Goal: Information Seeking & Learning: Learn about a topic

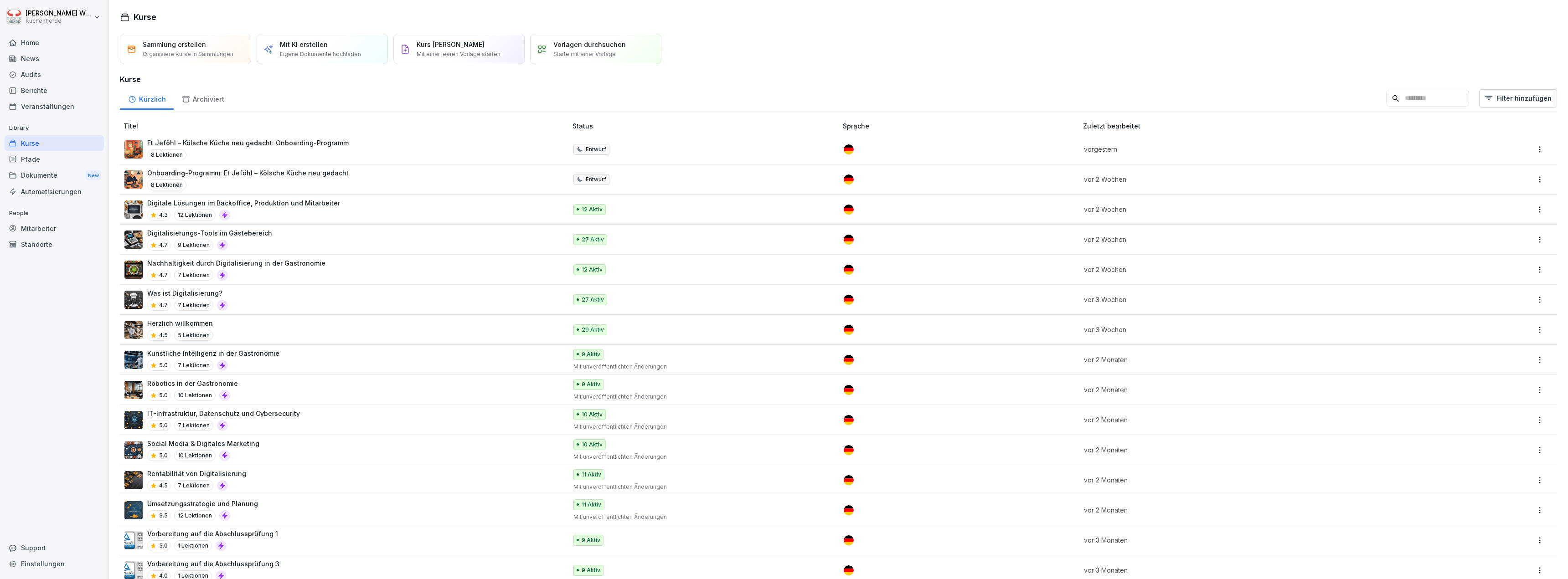
click at [303, 245] on div "Digitalisierungs-Tools im Gästebereich 4.7 9 Lektionen" at bounding box center [341, 239] width 433 height 22
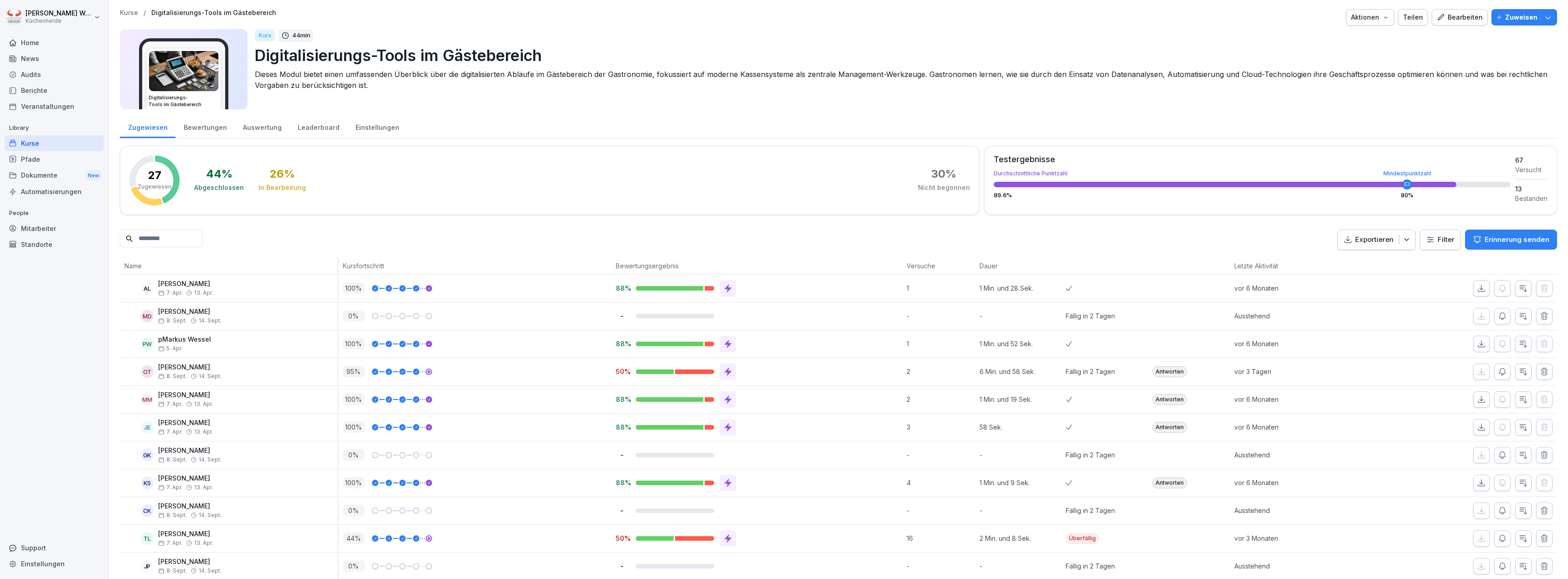
click at [1436, 236] on html "[PERSON_NAME] Küchenherde Home News Audits Berichte Veranstaltungen Library Kur…" at bounding box center [784, 289] width 1568 height 579
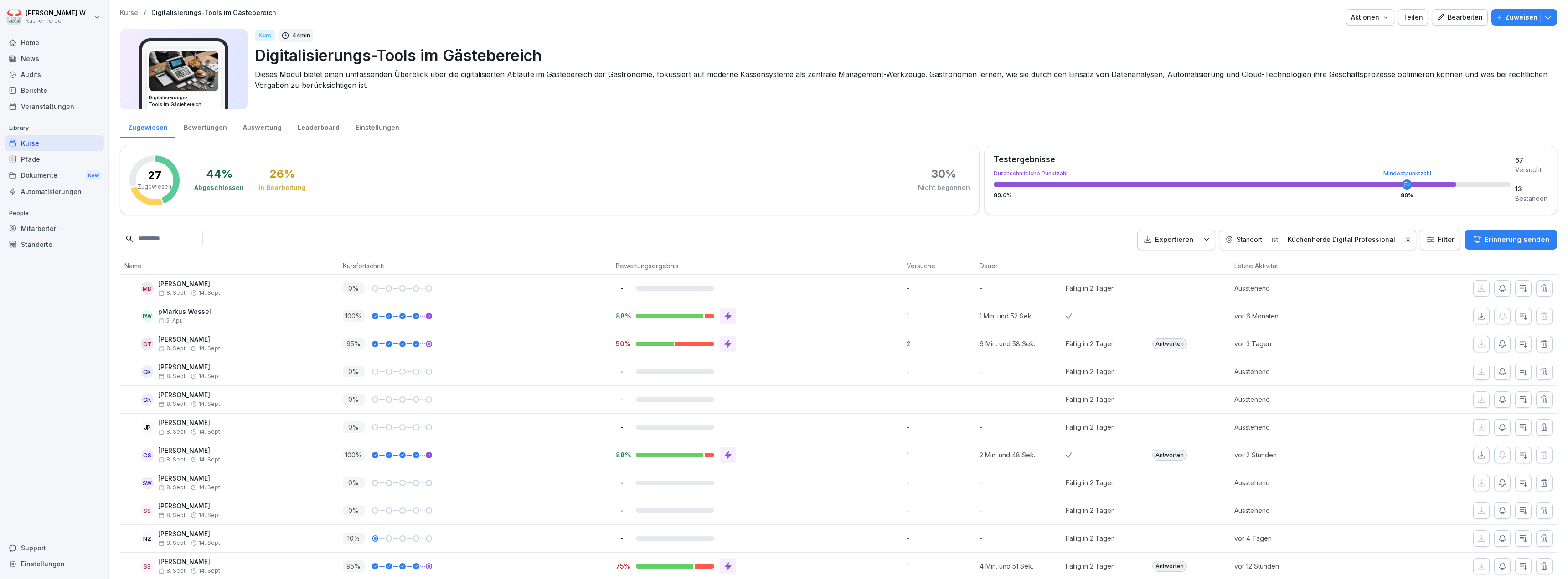
click at [723, 342] on icon at bounding box center [727, 343] width 9 height 9
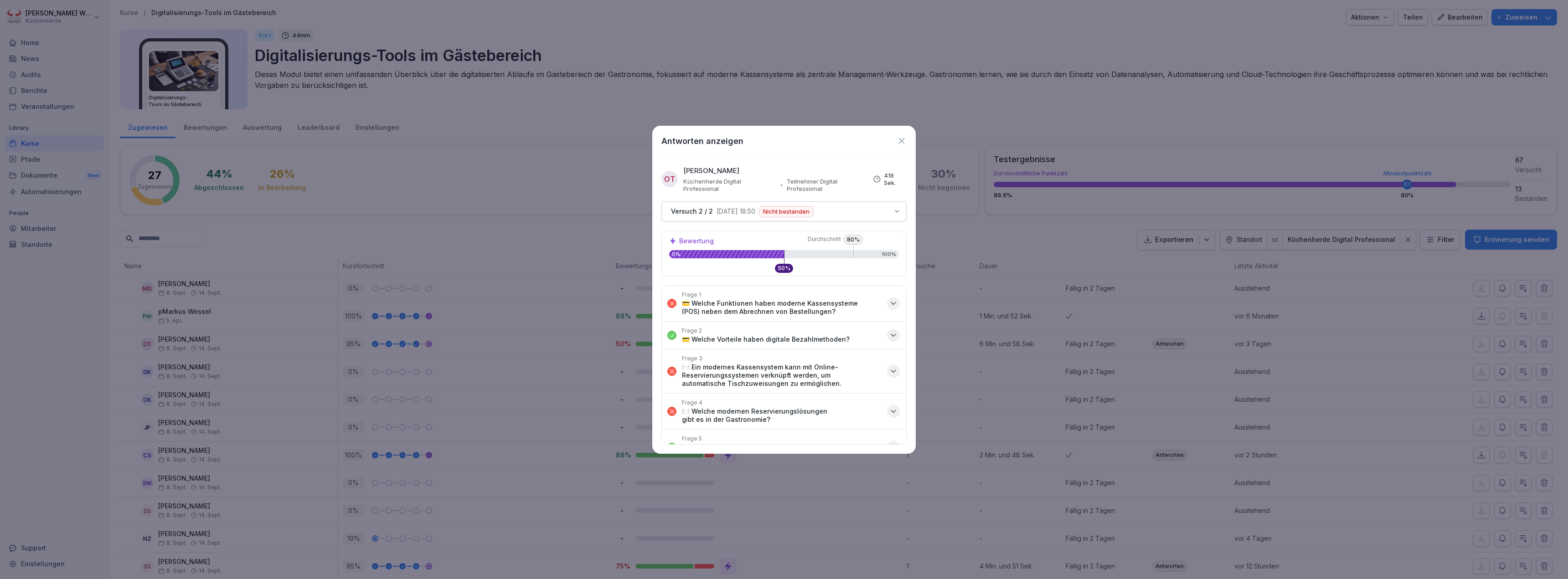
click at [842, 212] on div "Versuch 2 / 2 9.9.2025, 18:50 Nicht bestanden" at bounding box center [777, 212] width 221 height 12
click at [888, 308] on div "button" at bounding box center [892, 303] width 13 height 13
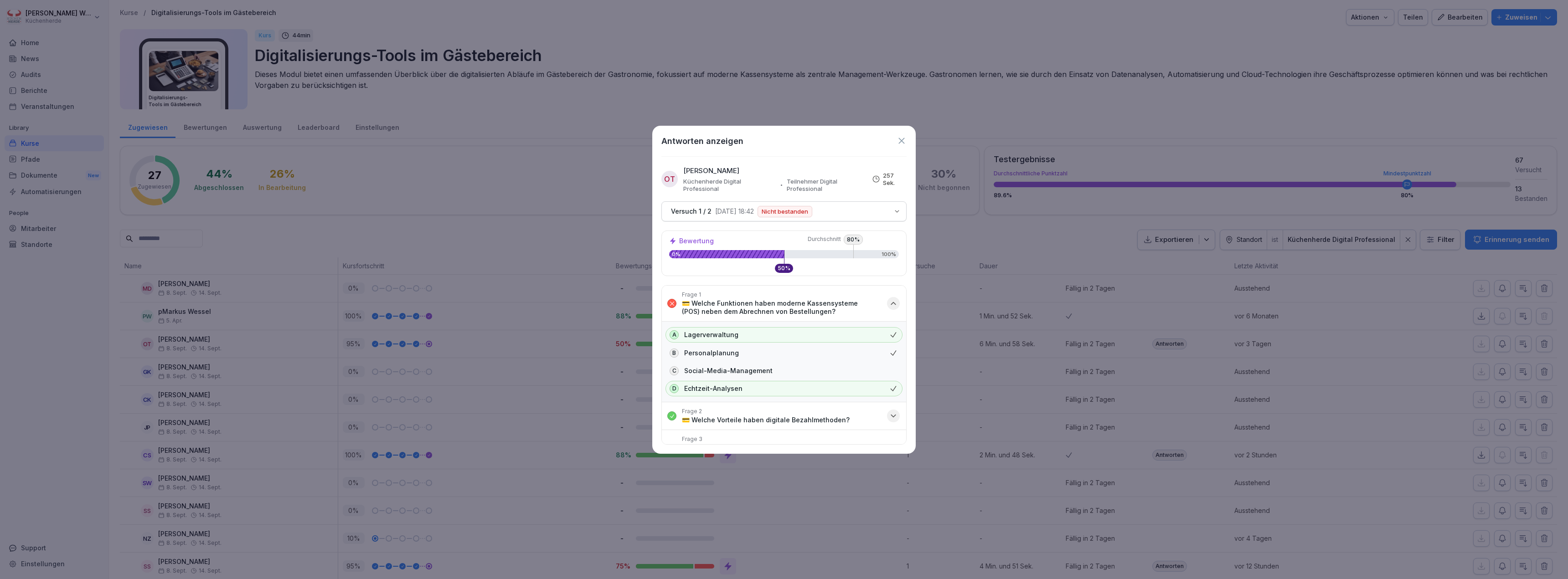
click at [760, 141] on div "Antworten anzeigen" at bounding box center [784, 141] width 246 height 13
click at [888, 299] on icon "button" at bounding box center [892, 303] width 9 height 9
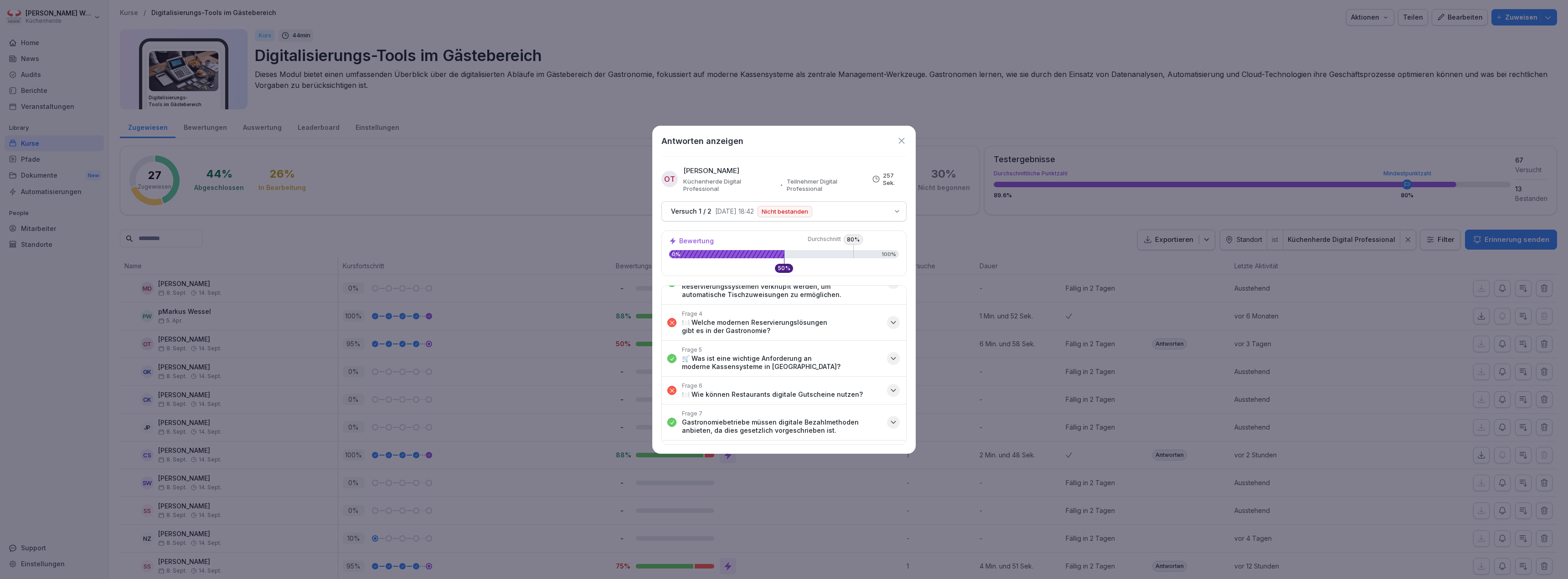
scroll to position [91, 0]
click at [888, 320] on icon "button" at bounding box center [892, 320] width 9 height 9
click at [802, 130] on div "Antworten anzeigen OT Oliver Terschüren Küchenherde Digital Professional Teilne…" at bounding box center [784, 289] width 263 height 328
click at [888, 318] on icon "button" at bounding box center [892, 320] width 9 height 9
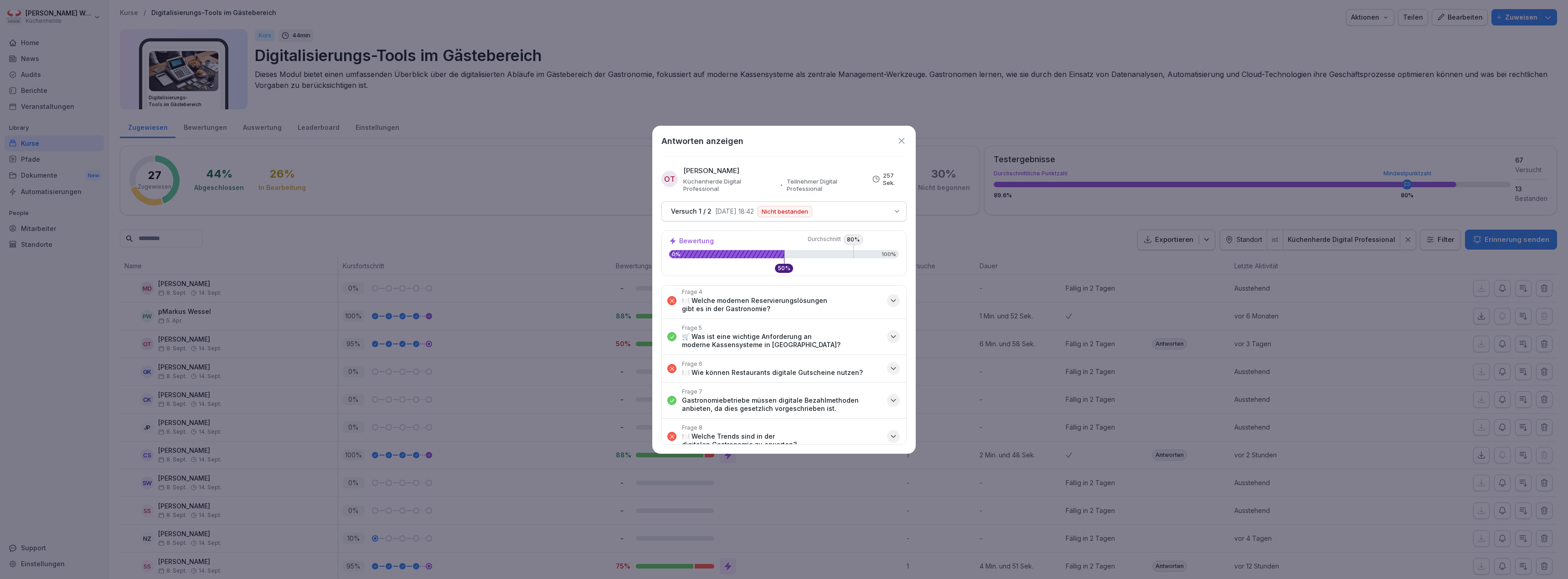
scroll to position [121, 0]
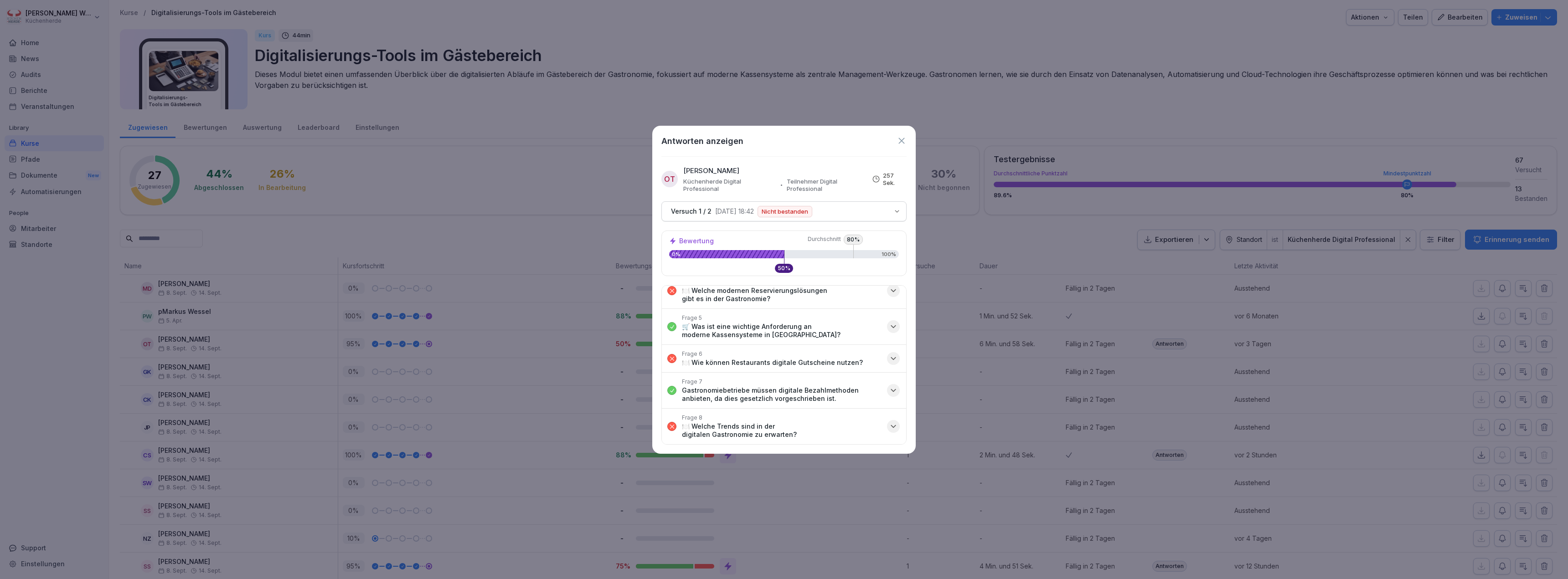
click at [811, 359] on div "Frage 6 🍽️ Wie können Restaurants digitale Gutscheine nutzen?" at bounding box center [771, 359] width 181 height 16
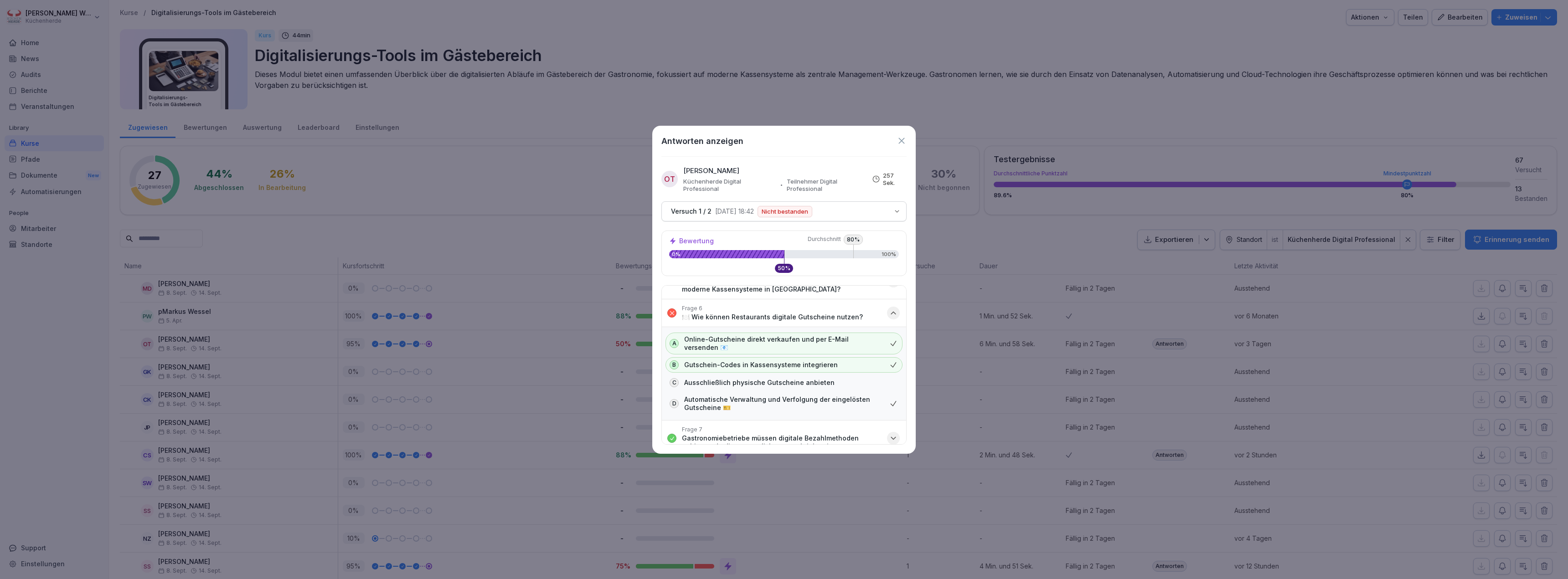
click at [813, 151] on div "Antworten anzeigen OT Oliver Terschüren Küchenherde Digital Professional Teilne…" at bounding box center [784, 289] width 263 height 328
click at [891, 312] on icon "button" at bounding box center [893, 313] width 5 height 2
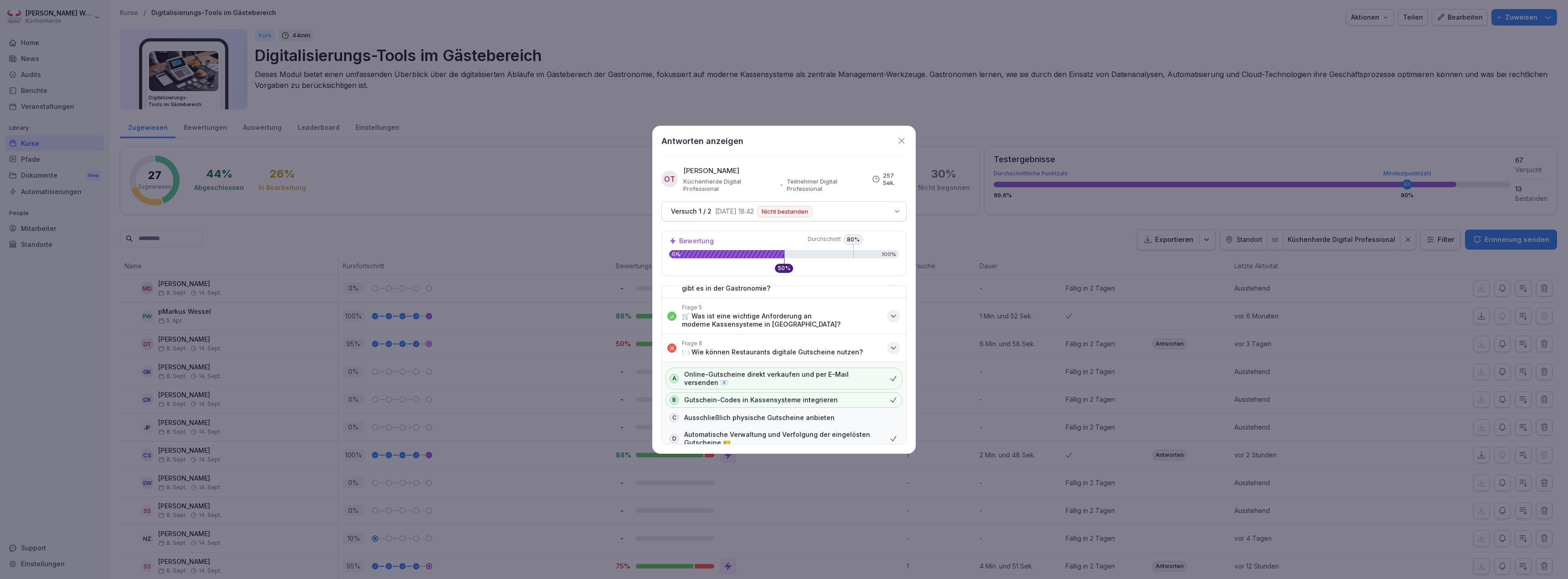
scroll to position [121, 0]
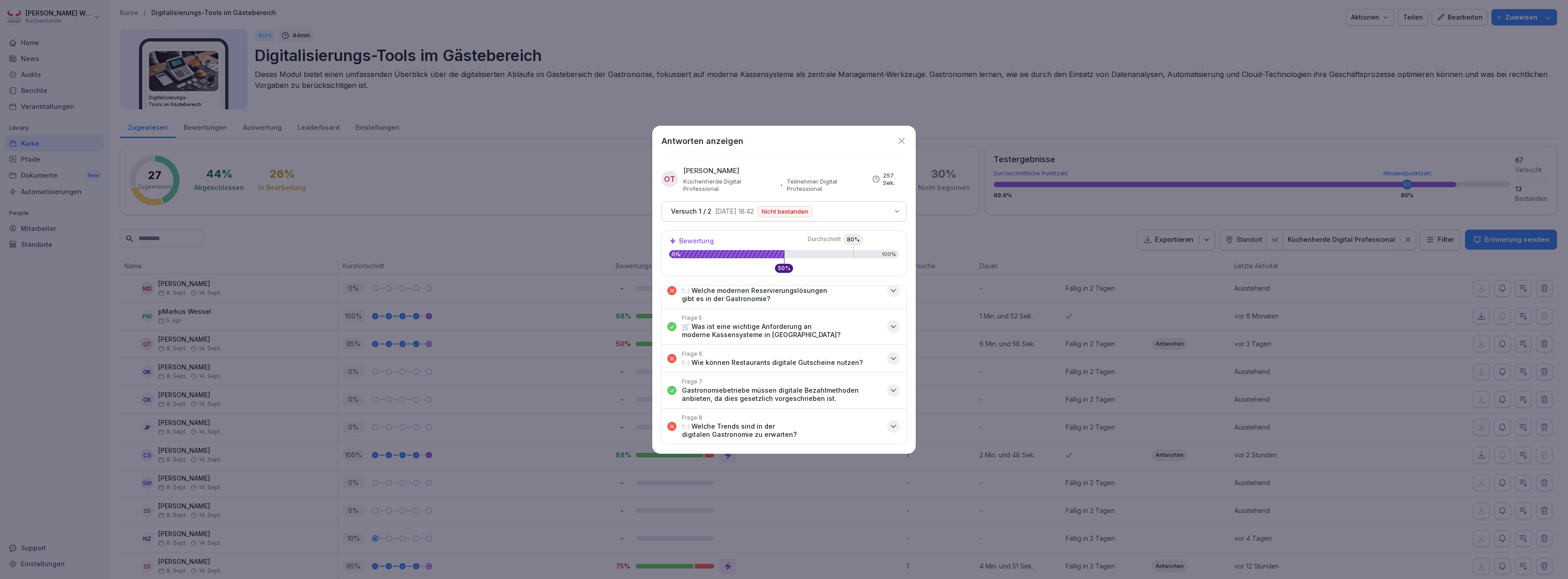
click at [854, 429] on p "🍽️ Welche Trends sind in der digitalen Gastronomie zu erwarten?" at bounding box center [781, 430] width 199 height 16
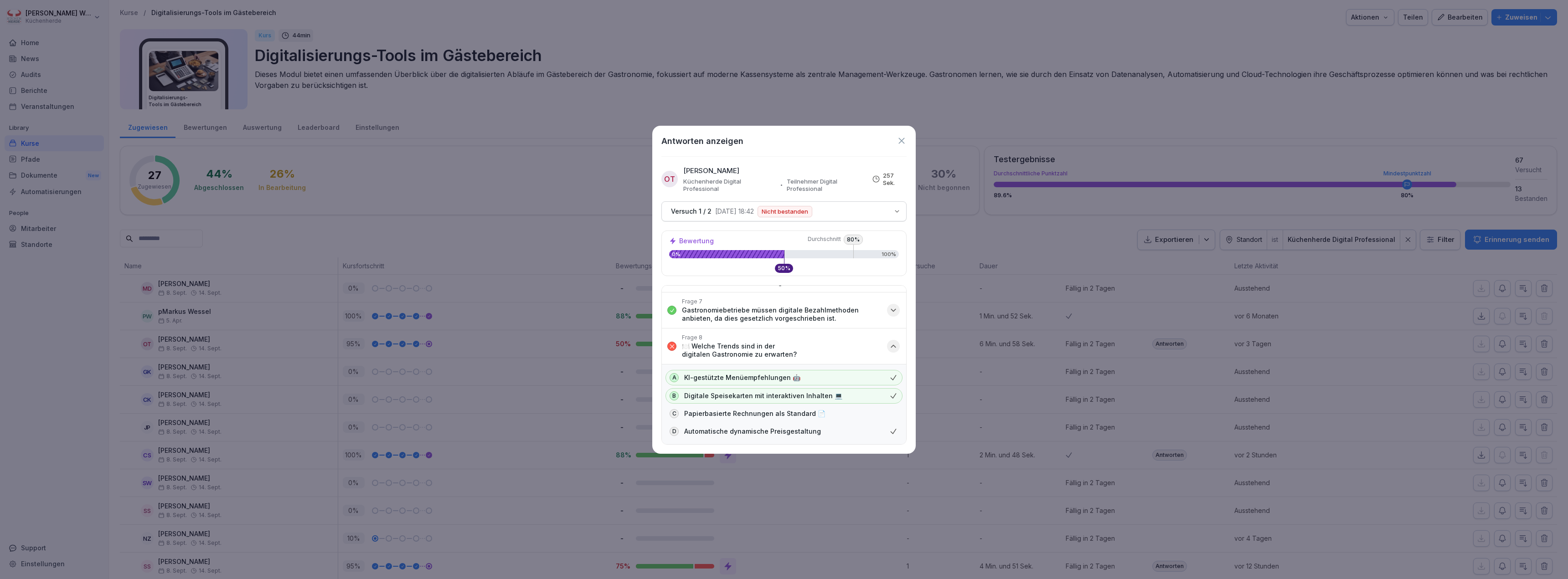
scroll to position [201, 0]
click at [888, 346] on icon "button" at bounding box center [892, 345] width 9 height 9
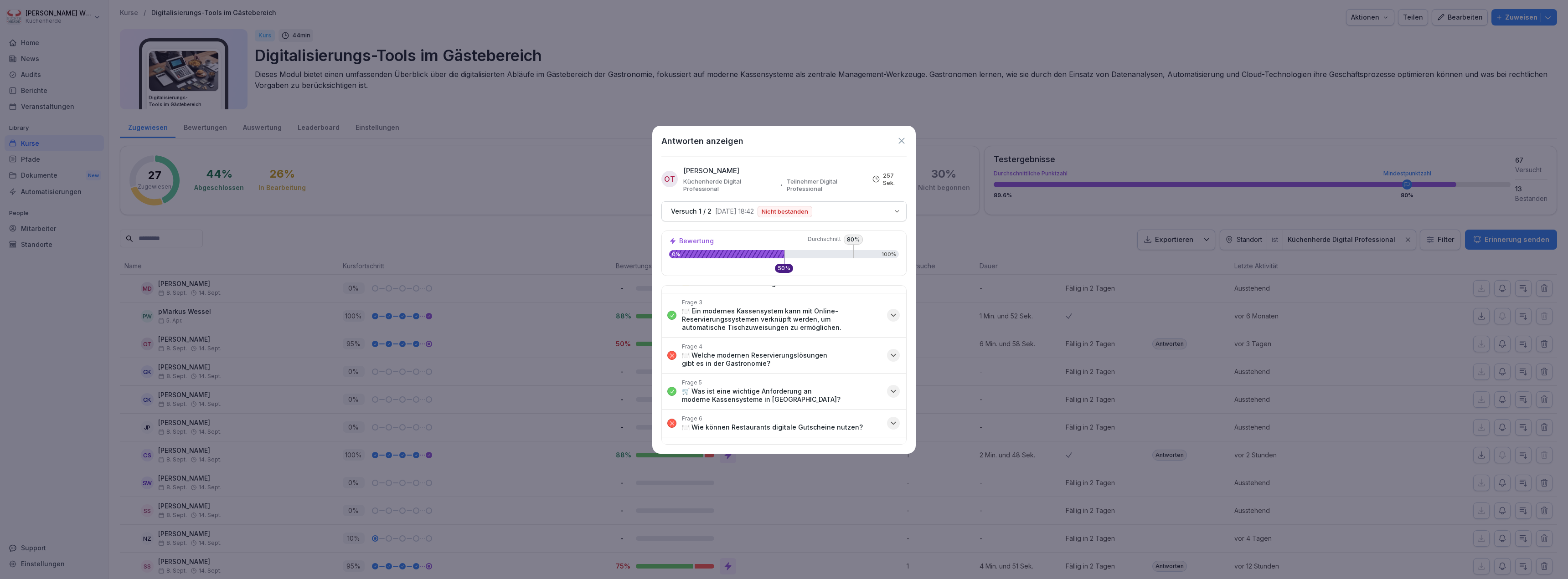
scroll to position [0, 0]
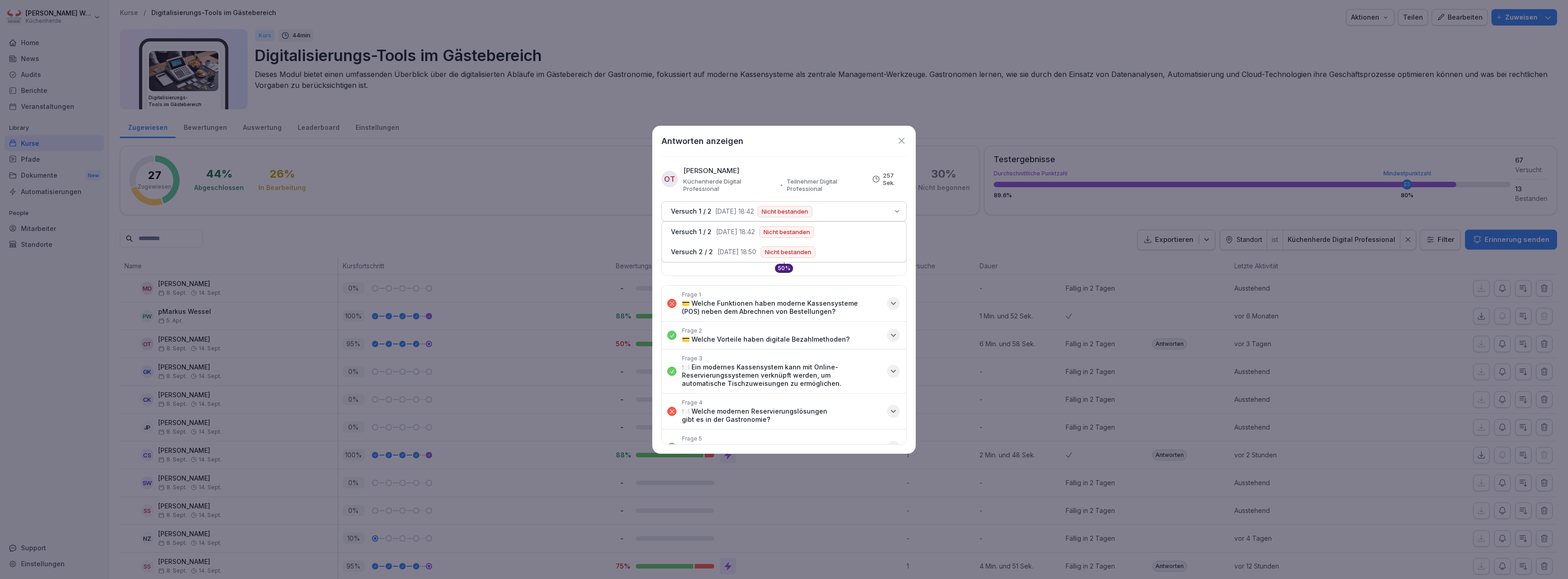
click at [785, 209] on p "Nicht bestanden" at bounding box center [785, 212] width 46 height 6
click at [820, 377] on p "🍽️ Ein modernes Kassensystem kann mit Online-Reservierungssystemen verknüpft we…" at bounding box center [781, 375] width 199 height 24
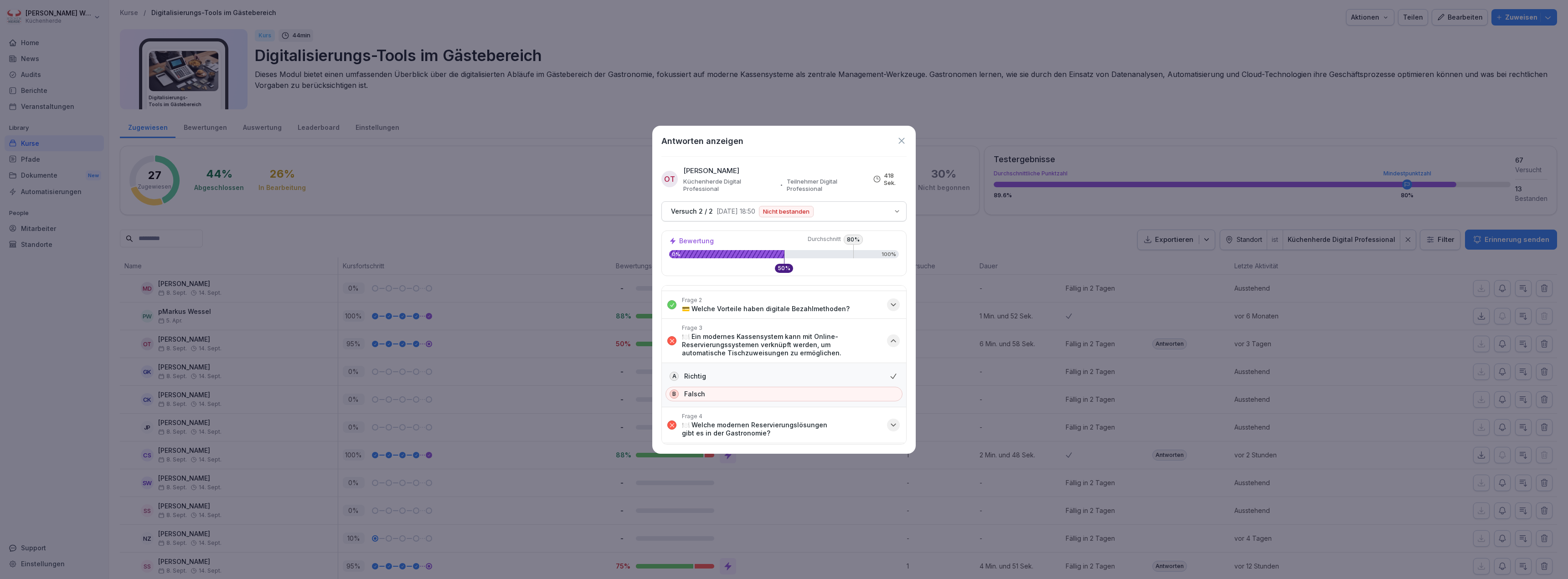
scroll to position [45, 0]
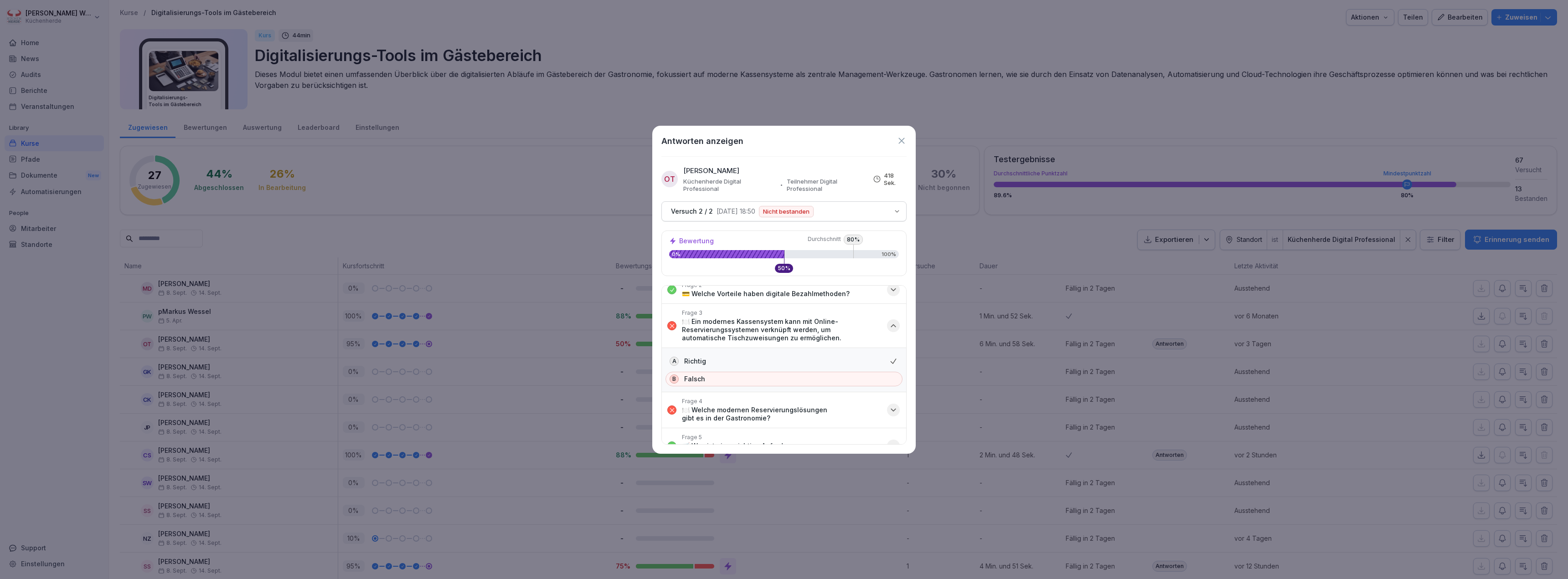
click at [769, 313] on div "Frage 3 🍽️ Ein modernes Kassensystem kann mit Online-Reservierungssystemen verk…" at bounding box center [781, 326] width 199 height 33
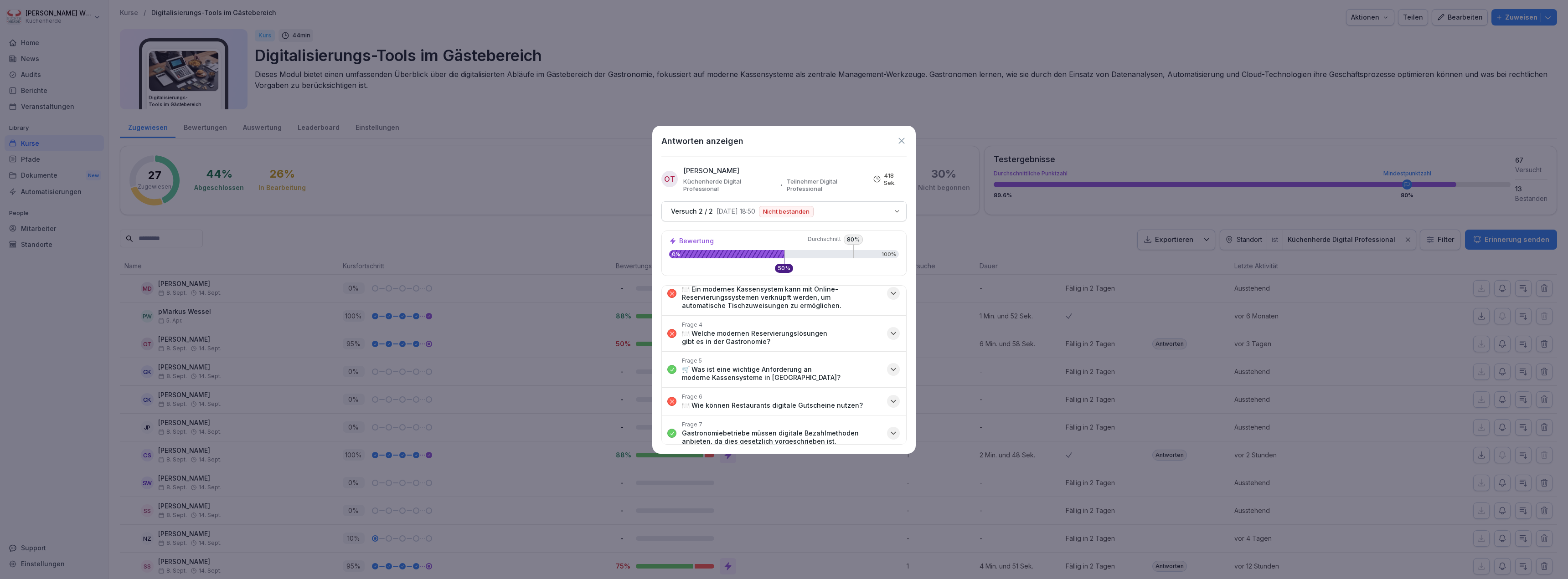
scroll to position [121, 0]
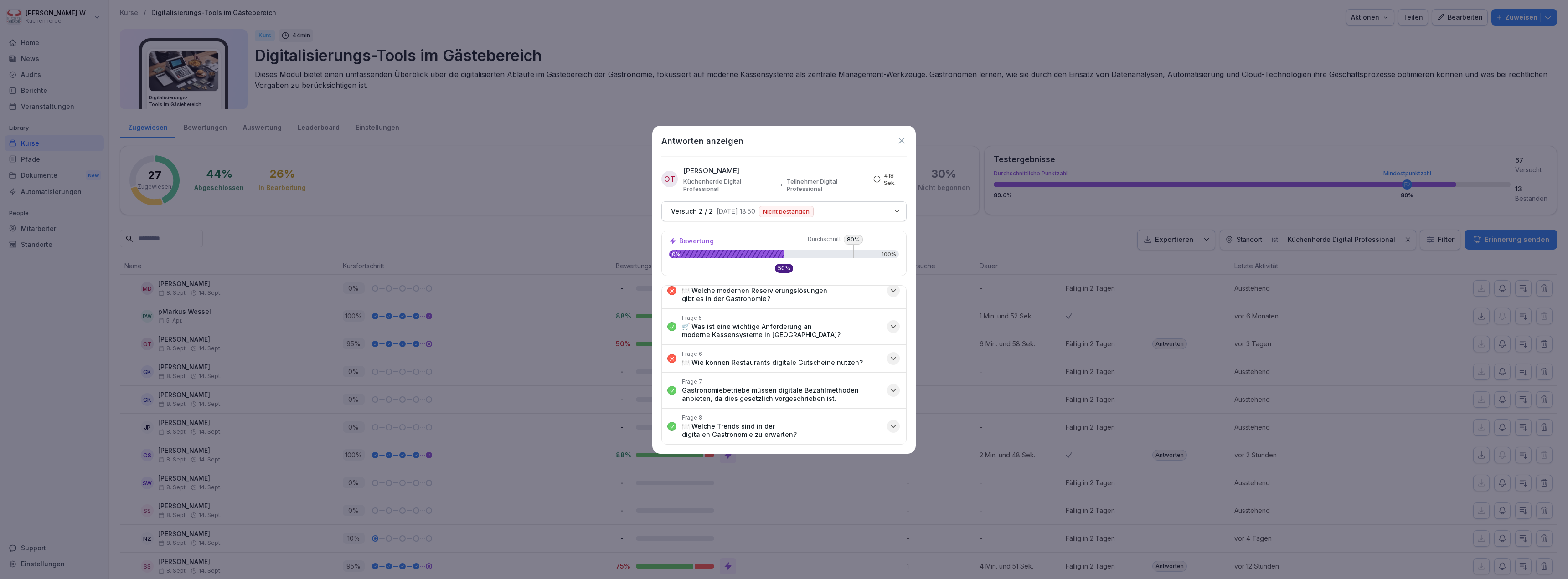
click at [803, 358] on div "Frage 6 🍽️ Wie können Restaurants digitale Gutscheine nutzen?" at bounding box center [771, 359] width 181 height 16
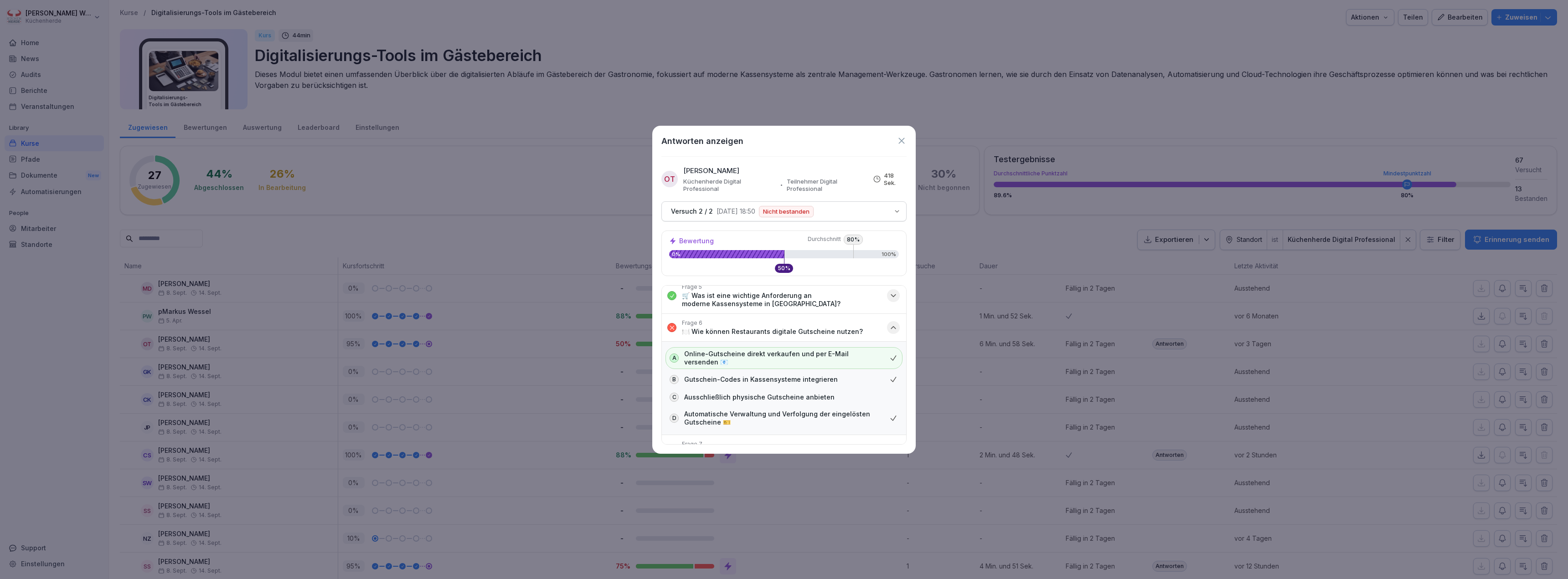
scroll to position [166, 0]
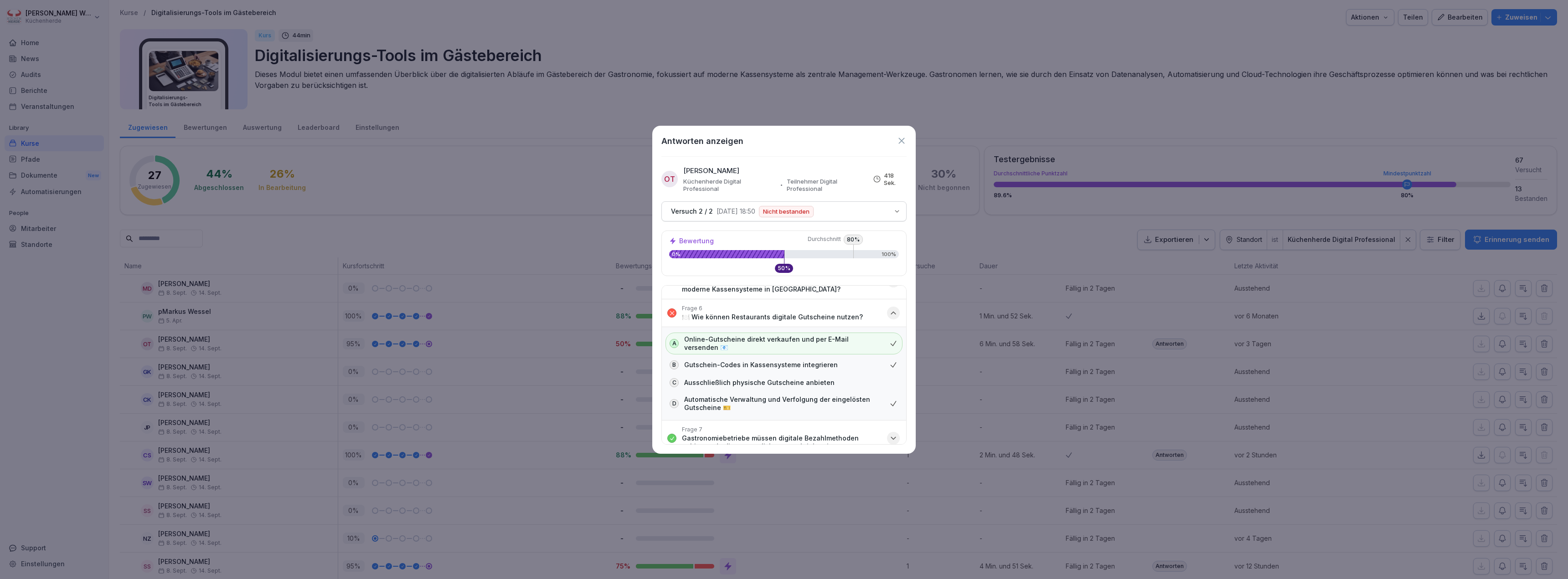
click at [807, 163] on div "Antworten anzeigen OT Oliver Terschüren Küchenherde Digital Professional Teilne…" at bounding box center [784, 289] width 263 height 328
click at [888, 311] on icon "button" at bounding box center [892, 312] width 9 height 9
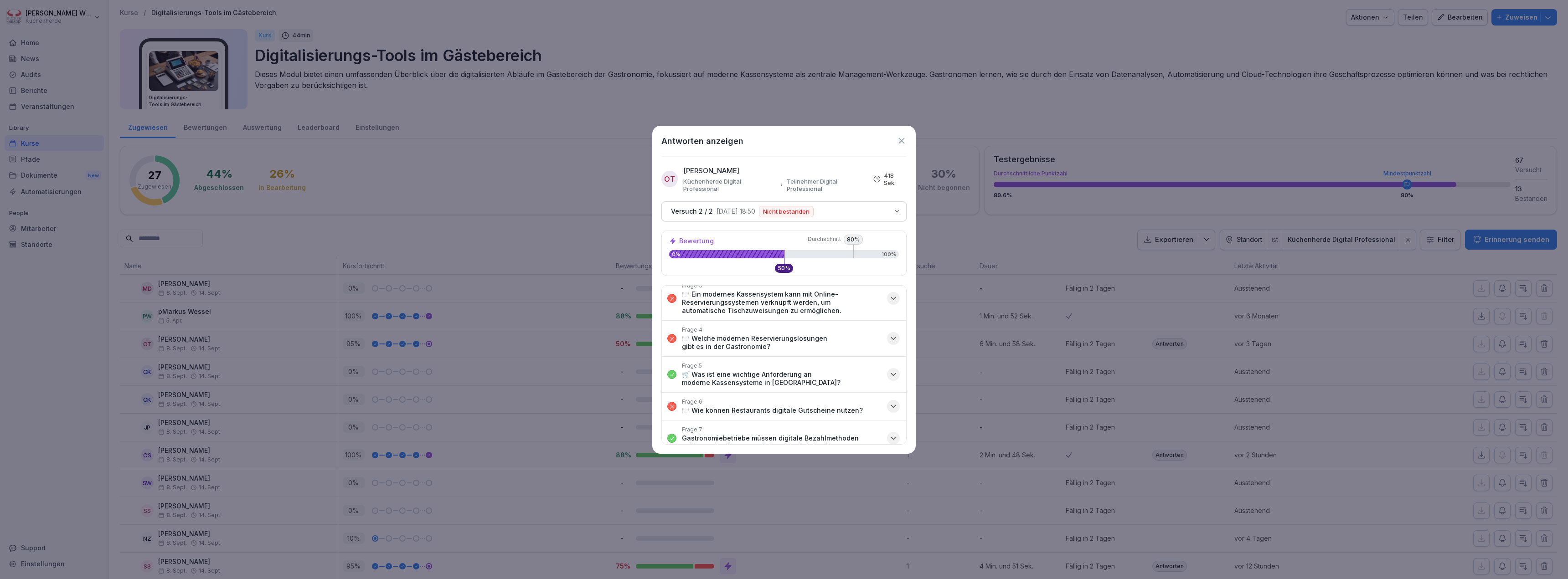
scroll to position [30, 0]
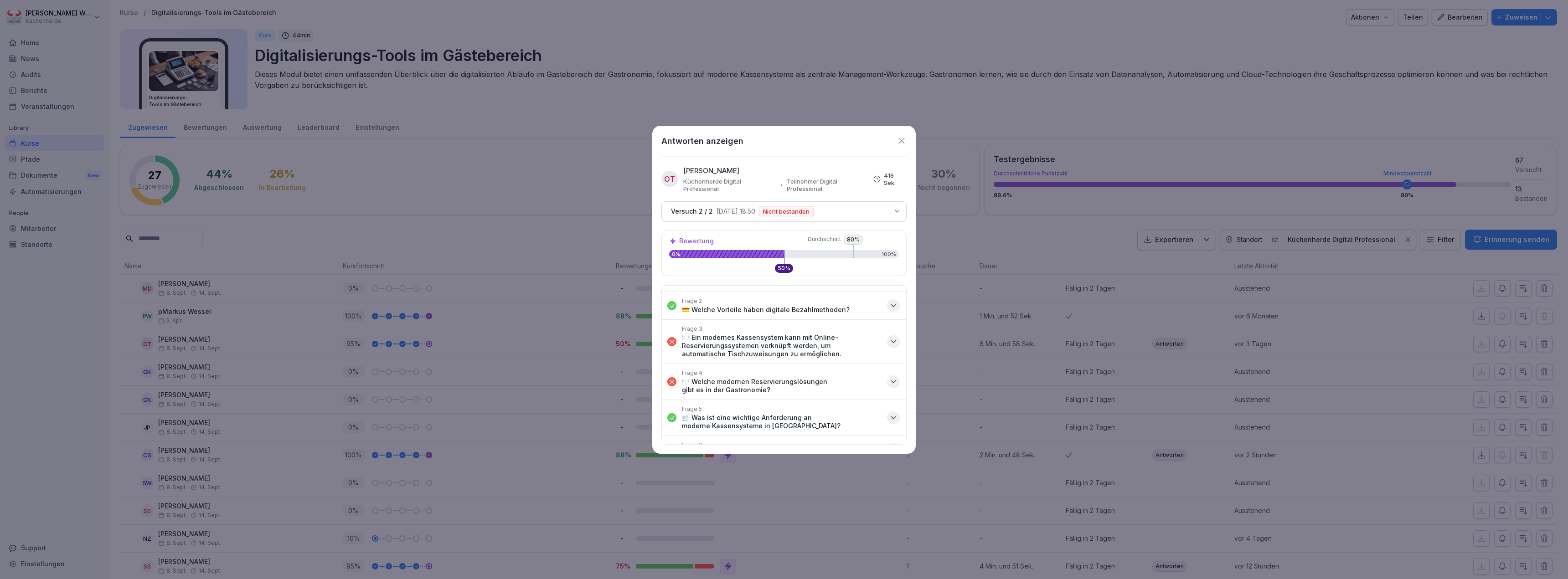
click at [781, 389] on p "🍽️ Welche modernen Reservierungslösungen gibt es in der Gastronomie?" at bounding box center [781, 386] width 199 height 16
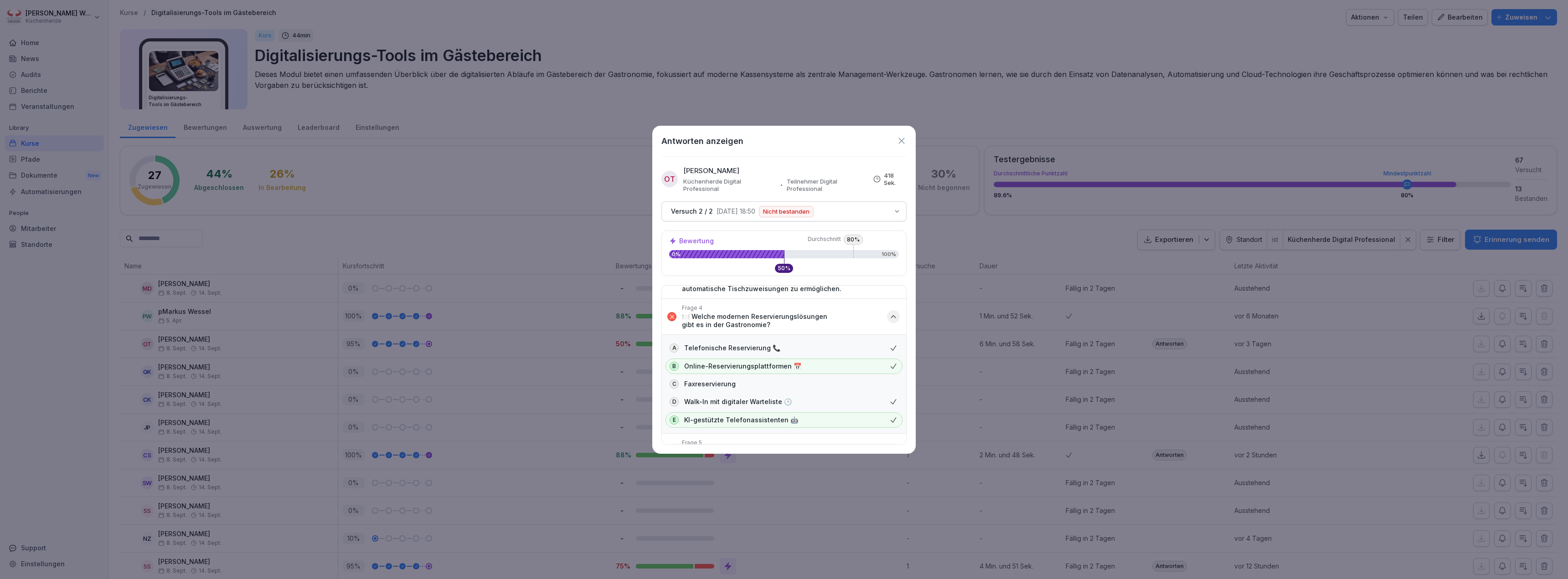
scroll to position [101, 0]
click at [903, 140] on icon at bounding box center [901, 140] width 10 height 10
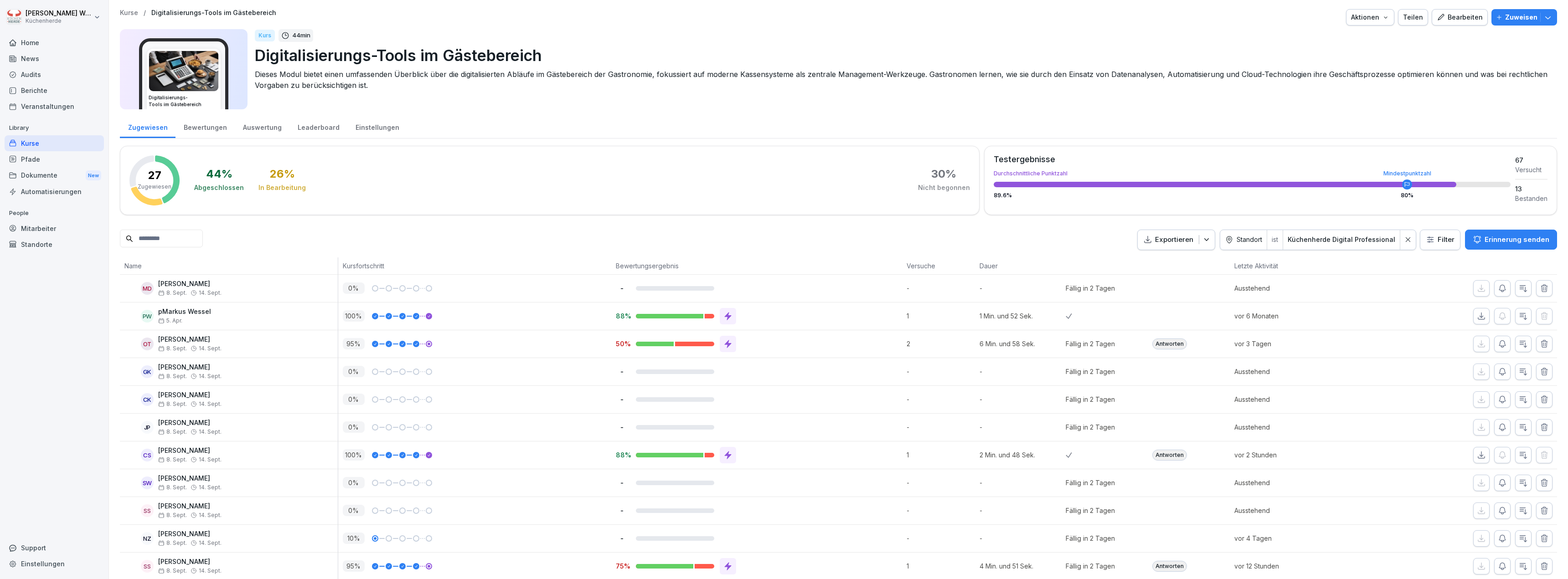
click at [63, 144] on div "Kurse" at bounding box center [54, 143] width 100 height 15
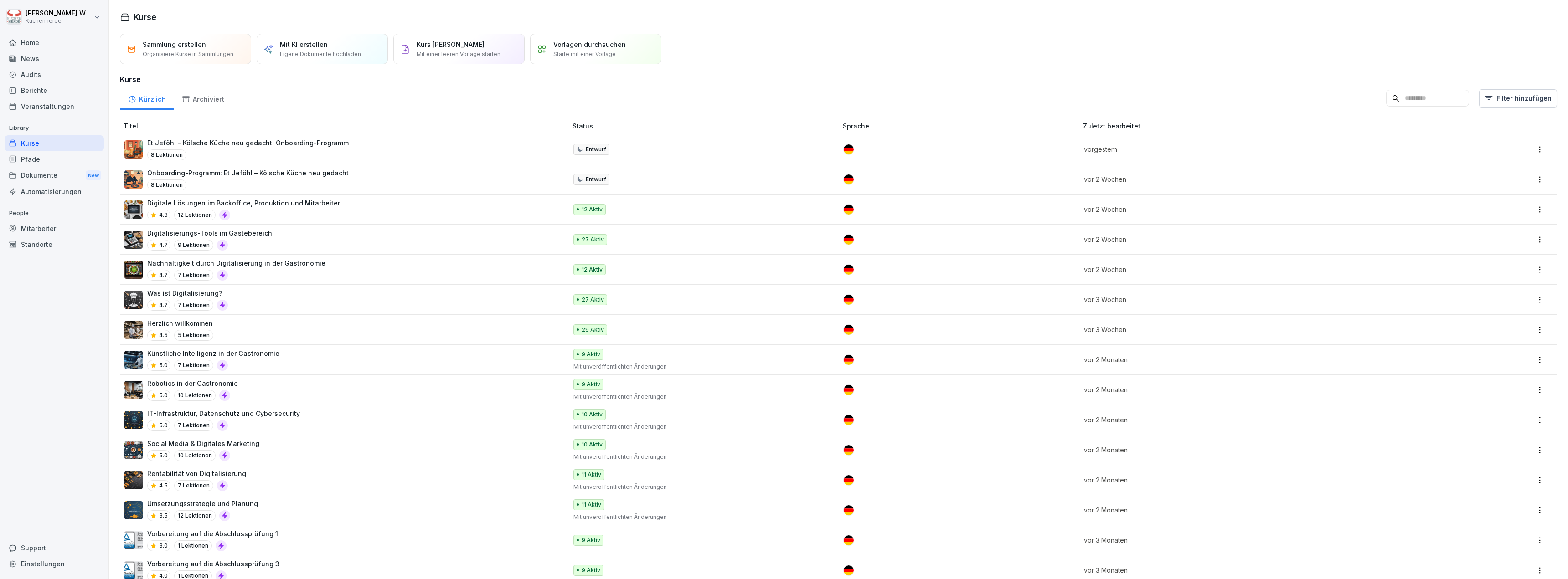
click at [49, 38] on div "Home" at bounding box center [54, 43] width 100 height 15
